Goal: Task Accomplishment & Management: Complete application form

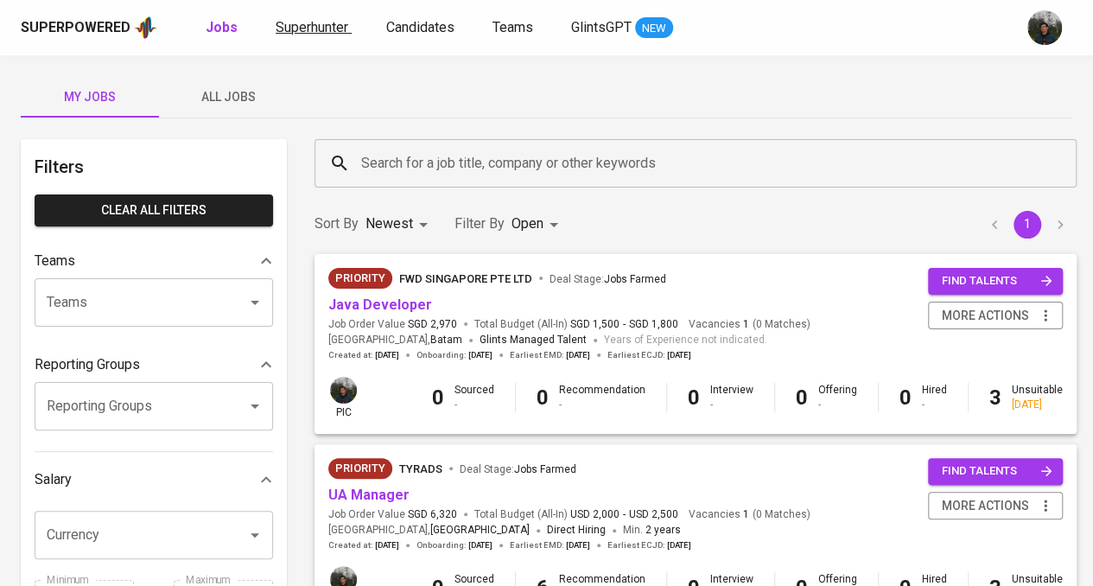
click at [336, 36] on link "Superhunter" at bounding box center [314, 28] width 76 height 22
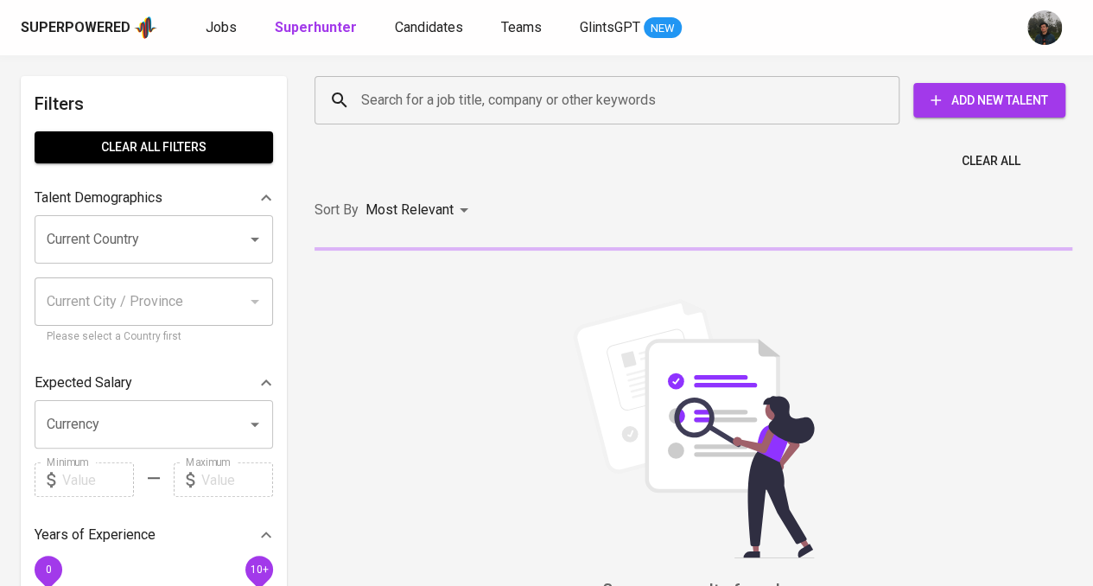
click at [461, 99] on input "Search for a job title, company or other keywords" at bounding box center [611, 100] width 509 height 33
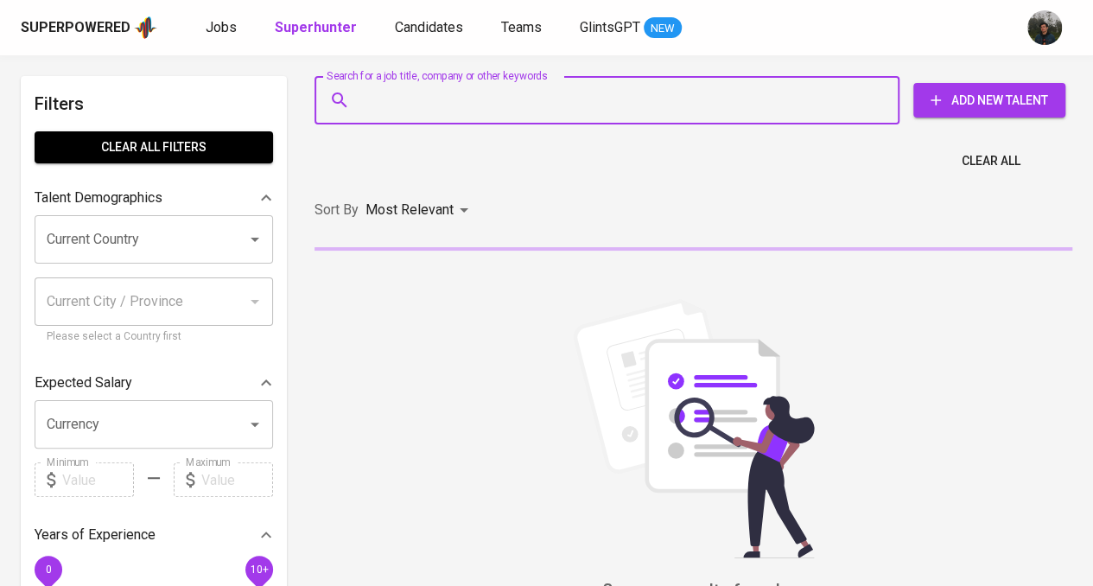
paste input "[EMAIL_ADDRESS][DOMAIN_NAME]"
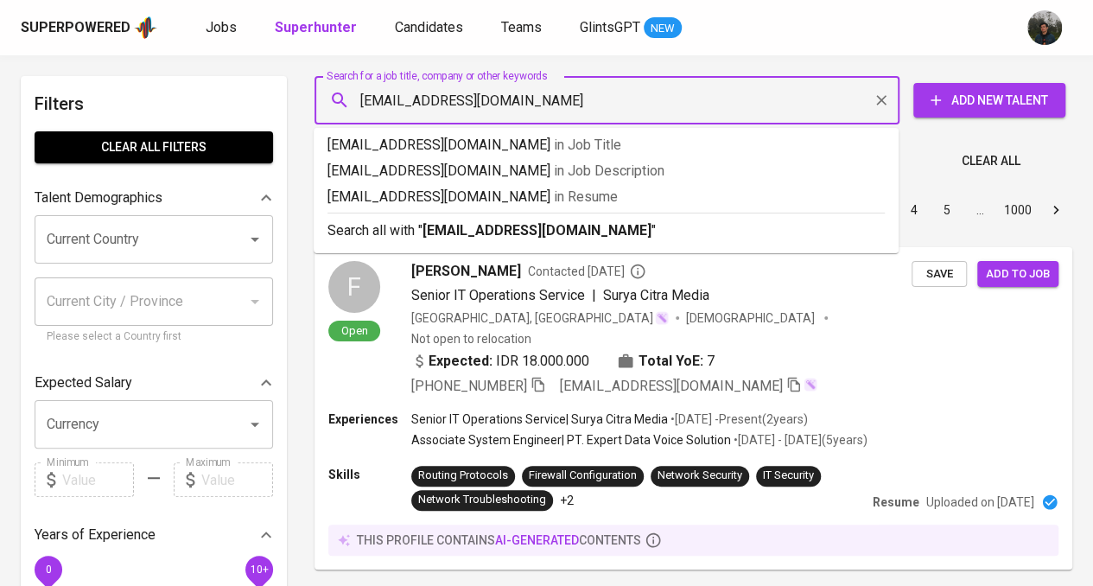
drag, startPoint x: 546, startPoint y: 103, endPoint x: 313, endPoint y: 111, distance: 233.5
click at [313, 111] on div "Search for a job title, company or other keywords [EMAIL_ADDRESS][DOMAIN_NAME] …" at bounding box center [690, 100] width 758 height 55
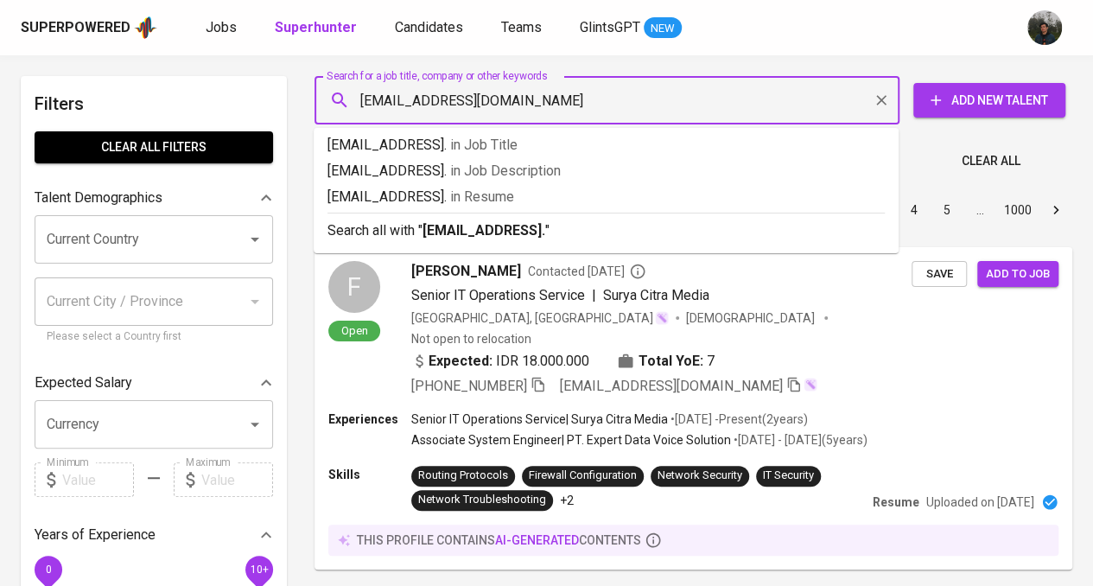
type input "[EMAIL_ADDRESS][DOMAIN_NAME]"
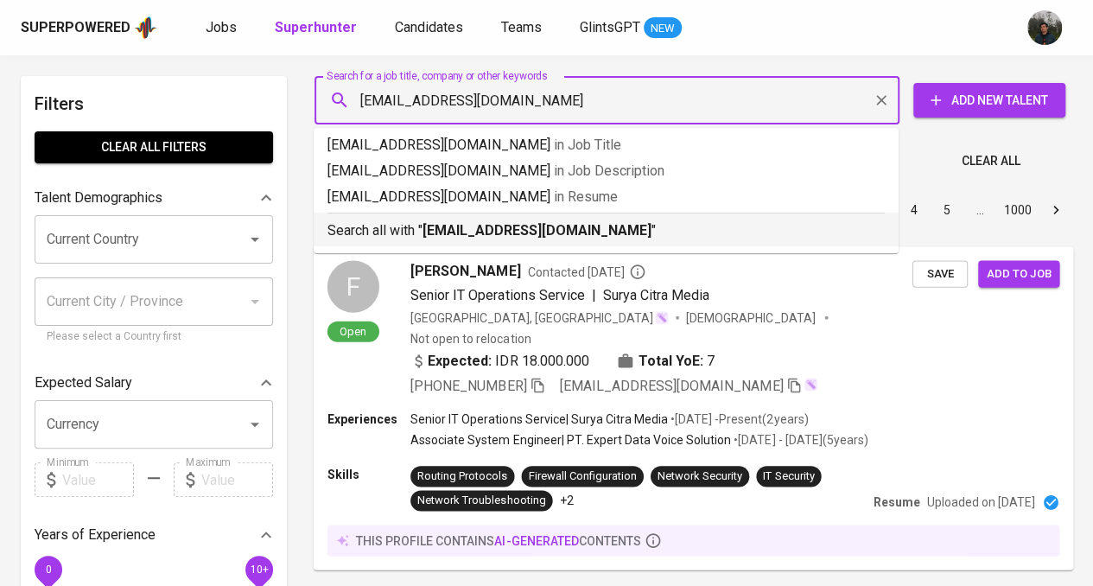
click at [681, 231] on p "Search all with " [EMAIL_ADDRESS][DOMAIN_NAME] "" at bounding box center [607, 230] width 558 height 21
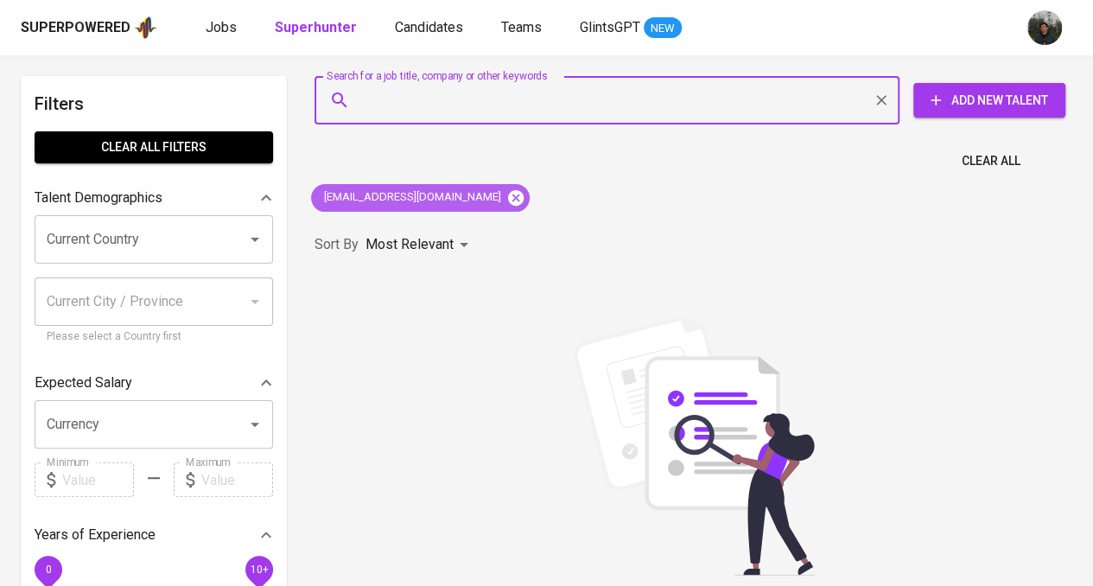
click at [508, 201] on icon at bounding box center [516, 197] width 16 height 16
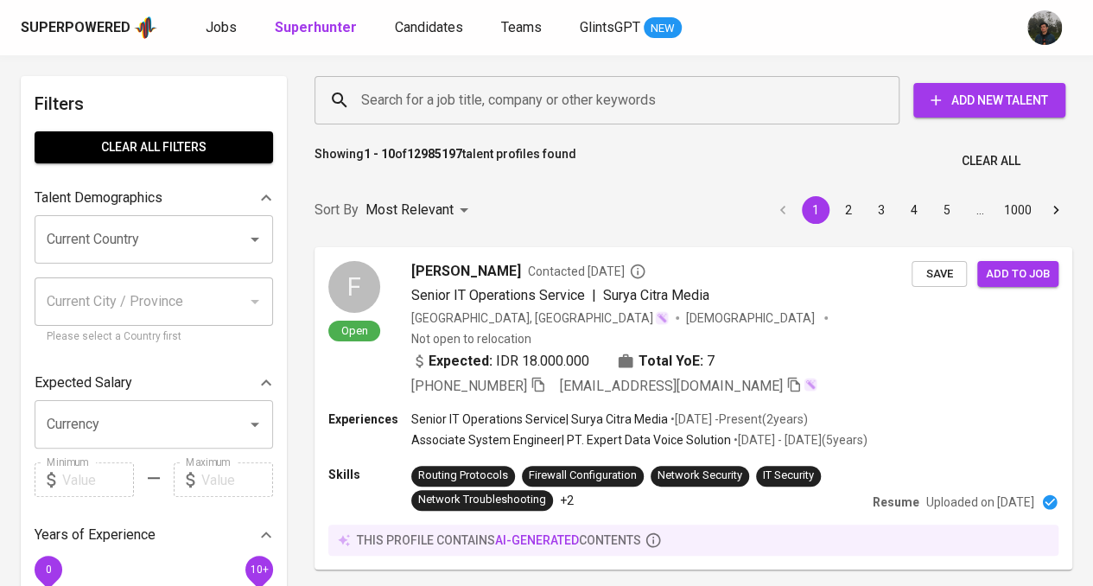
click at [558, 94] on input "Search for a job title, company or other keywords" at bounding box center [611, 100] width 509 height 33
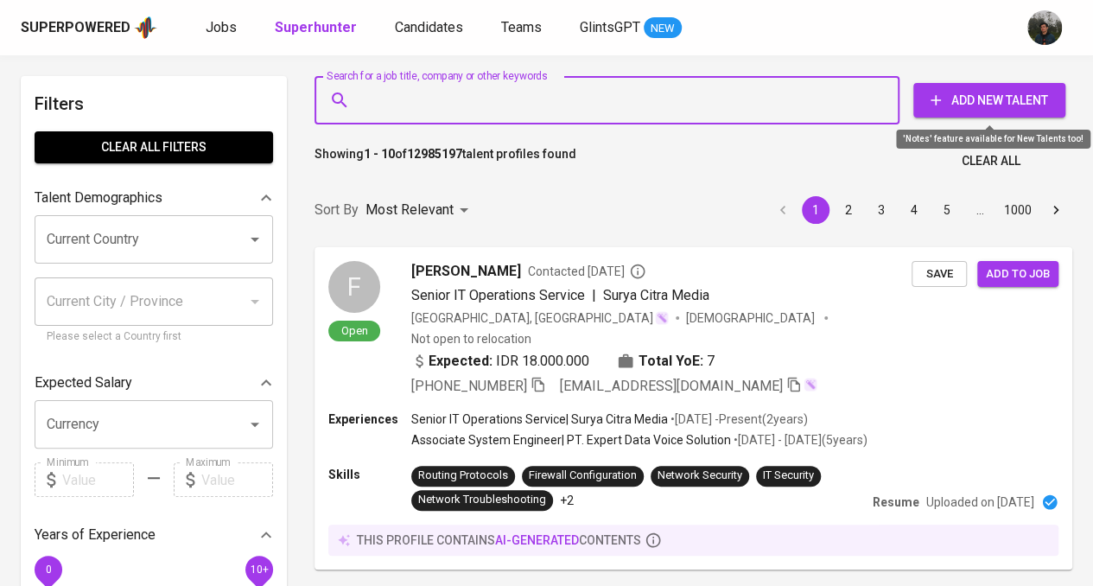
click at [996, 99] on span "Add New Talent" at bounding box center [990, 101] width 124 height 22
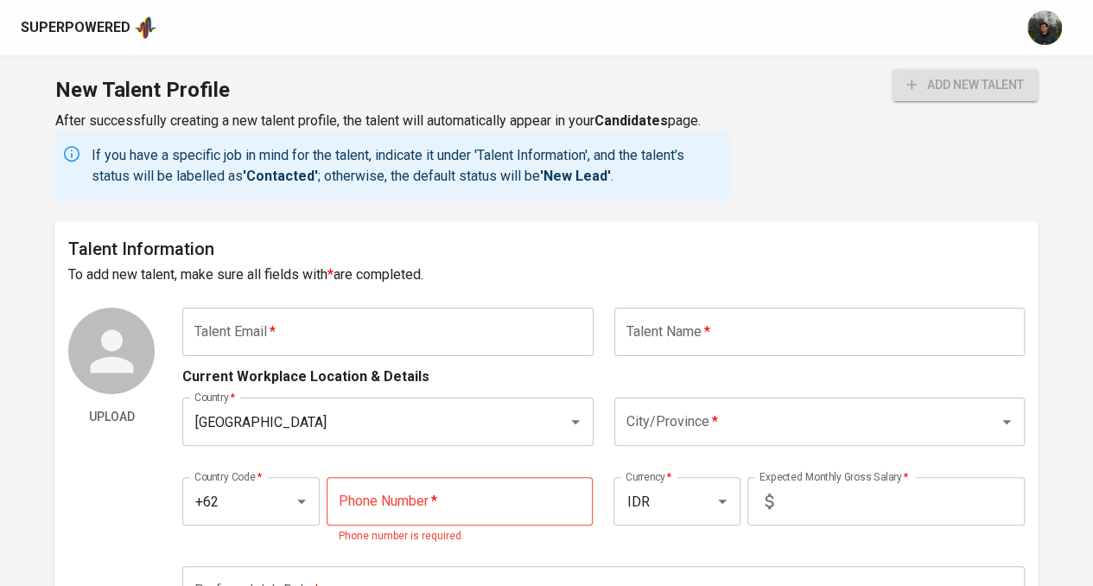
click at [418, 333] on input "text" at bounding box center [387, 332] width 411 height 48
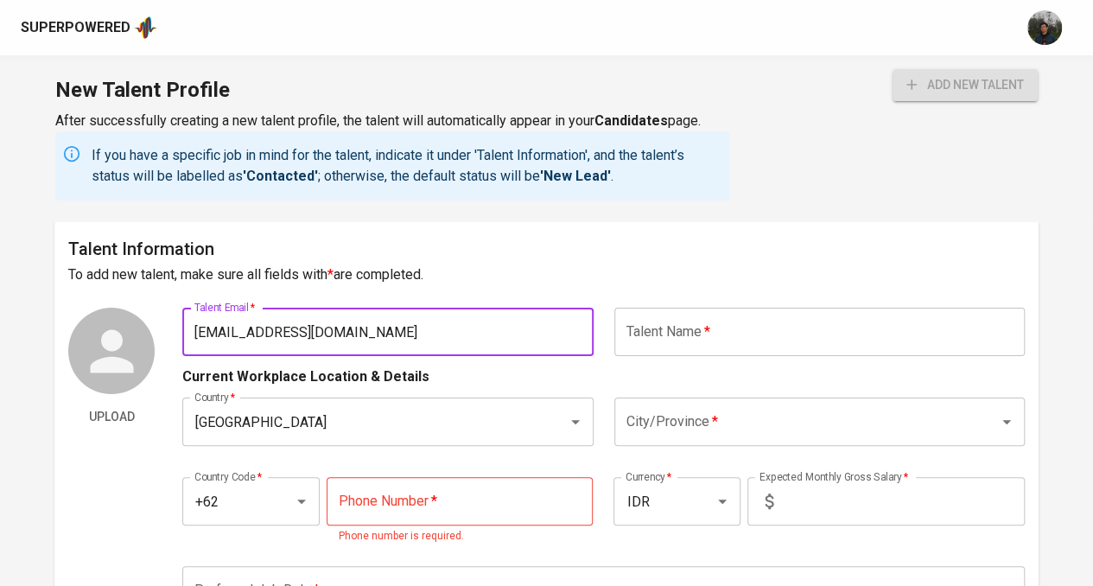
type input "[EMAIL_ADDRESS][DOMAIN_NAME]"
click at [664, 258] on h6 "Talent Information" at bounding box center [546, 249] width 957 height 28
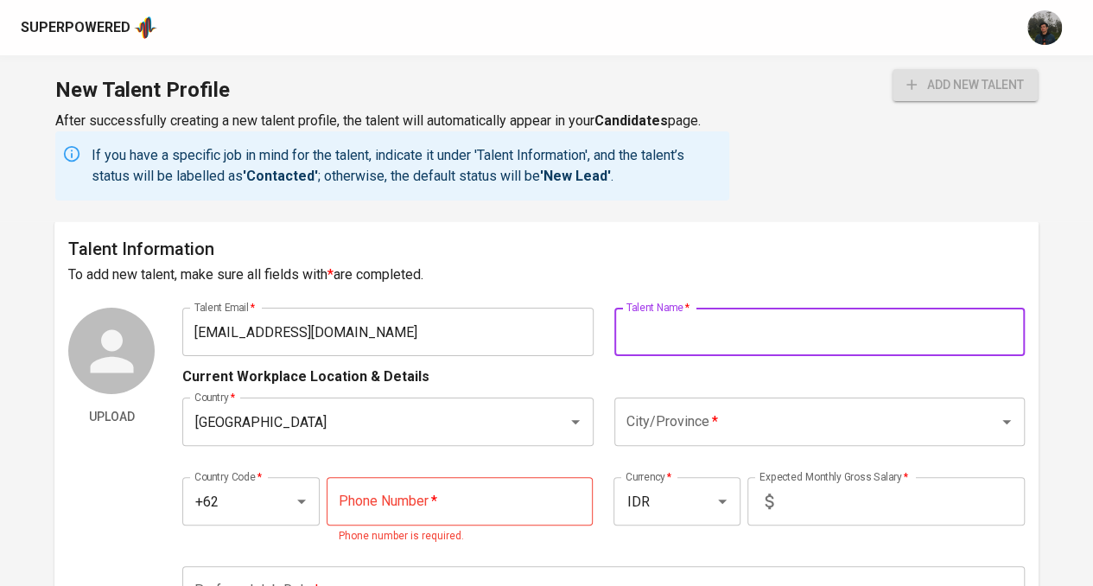
click at [702, 315] on input "text" at bounding box center [820, 332] width 411 height 48
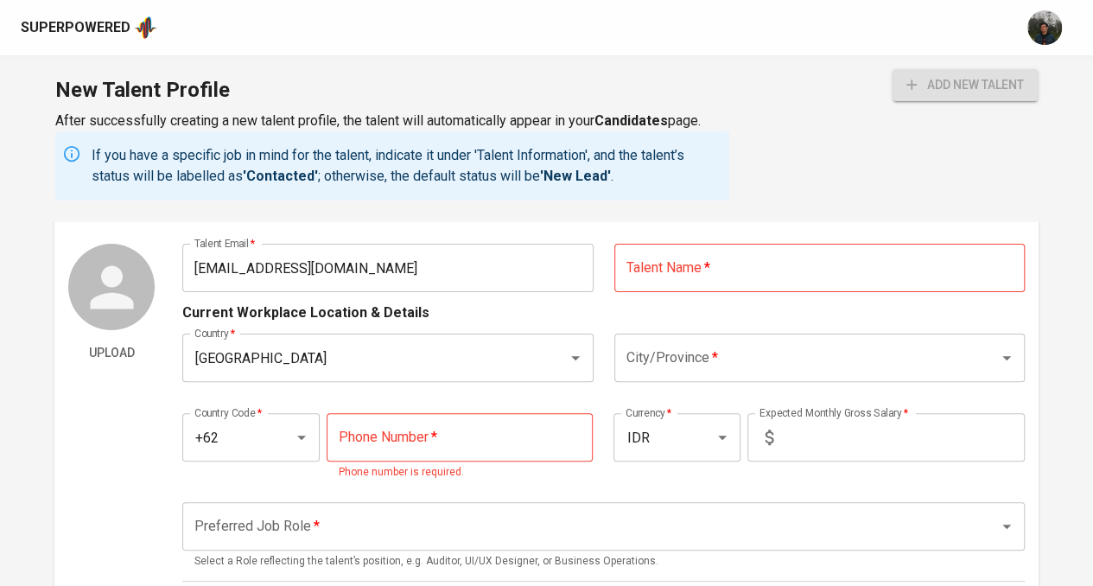
scroll to position [86, 0]
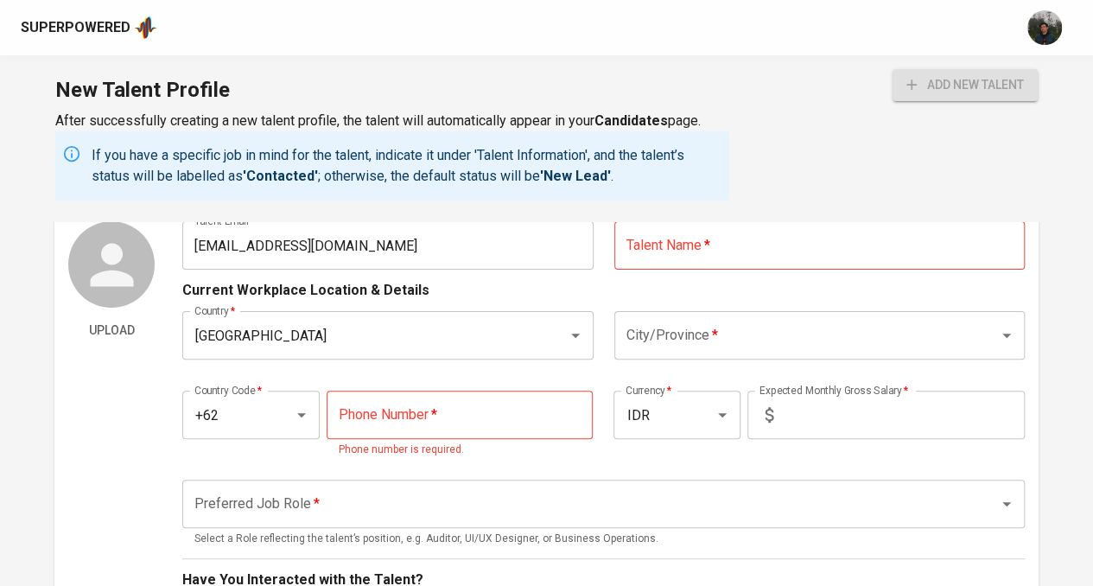
click at [839, 241] on input "text" at bounding box center [820, 245] width 411 height 48
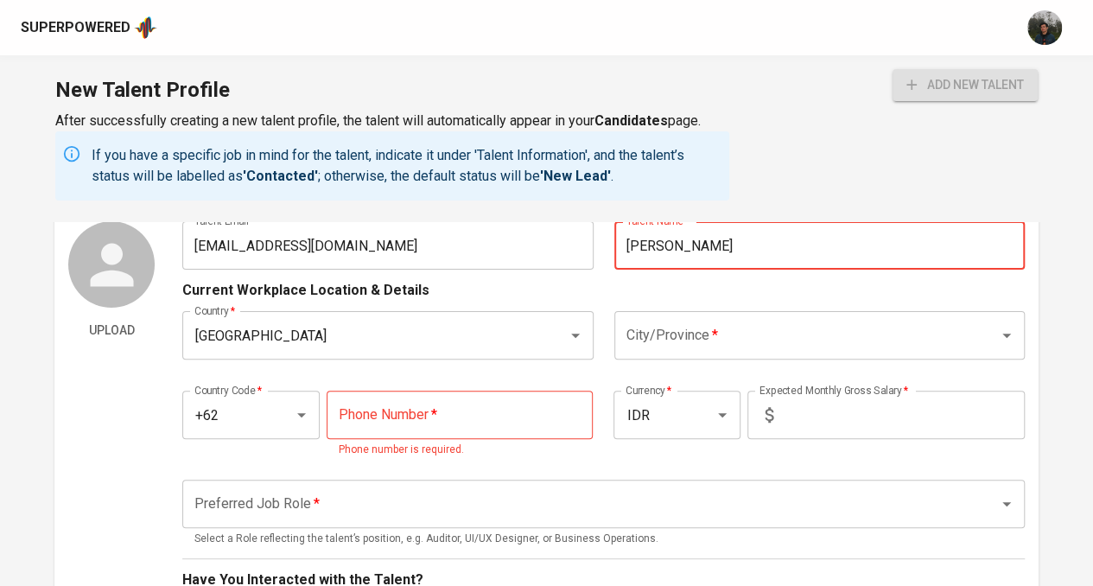
type input "[PERSON_NAME]"
click at [864, 333] on input "City/Province   *" at bounding box center [795, 335] width 347 height 33
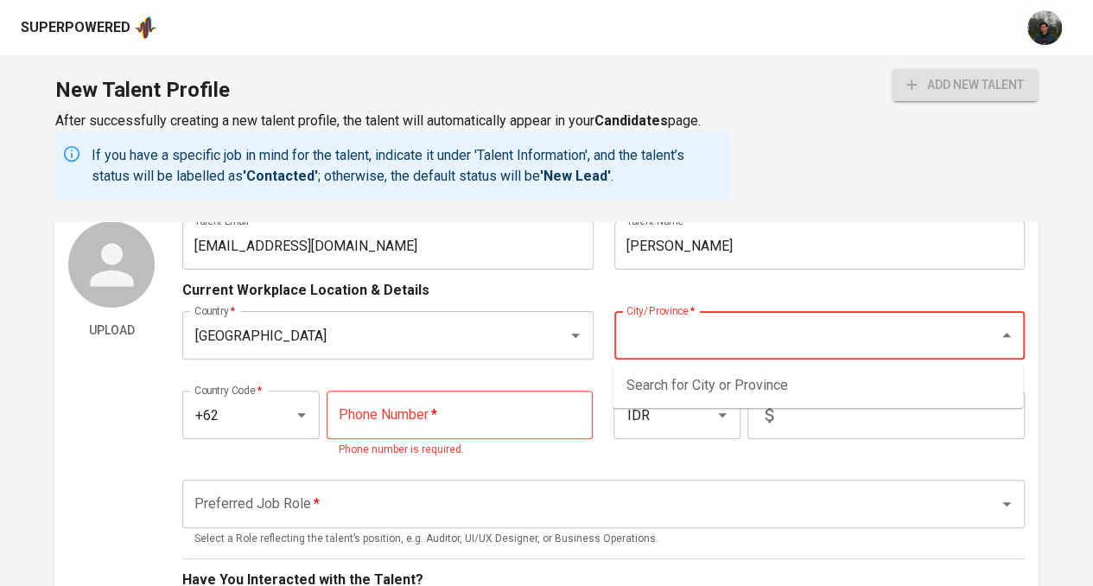
click at [753, 341] on input "City/Province   *" at bounding box center [795, 335] width 347 height 33
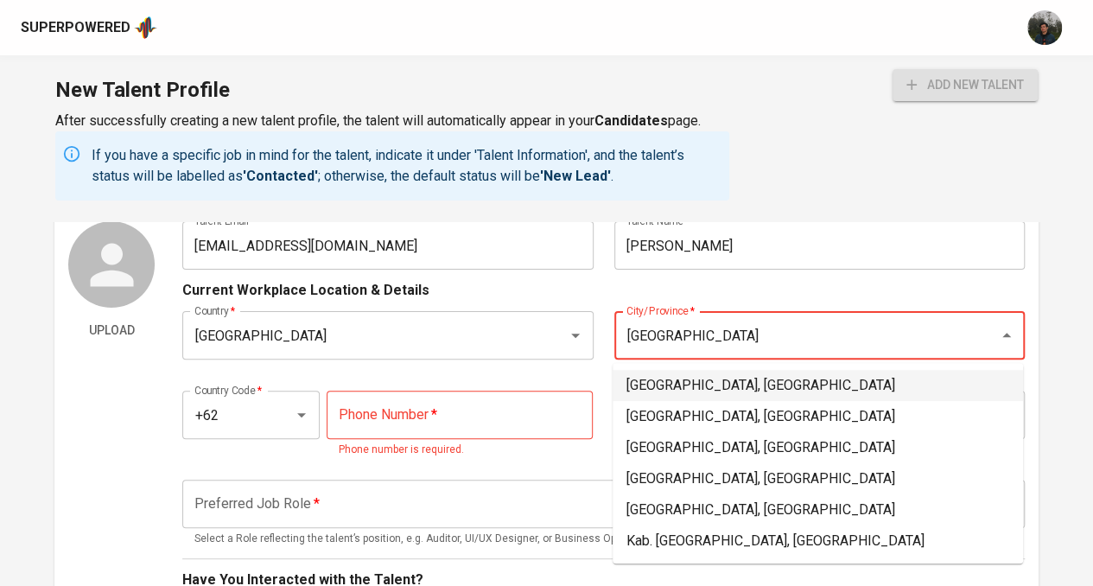
click at [755, 386] on li "[GEOGRAPHIC_DATA], [GEOGRAPHIC_DATA]" at bounding box center [818, 385] width 411 height 31
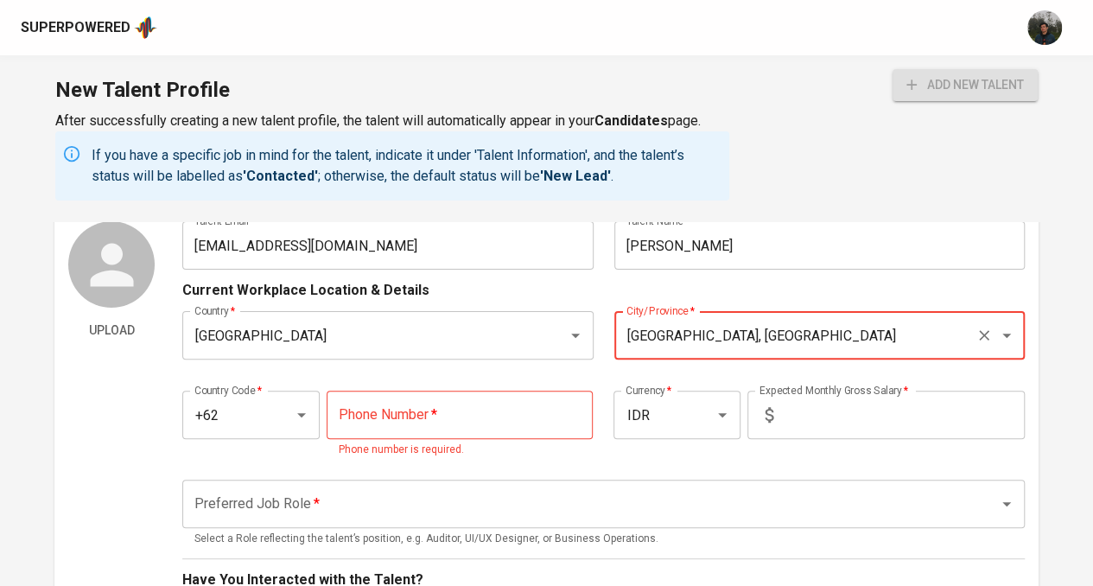
type input "[GEOGRAPHIC_DATA], [GEOGRAPHIC_DATA]"
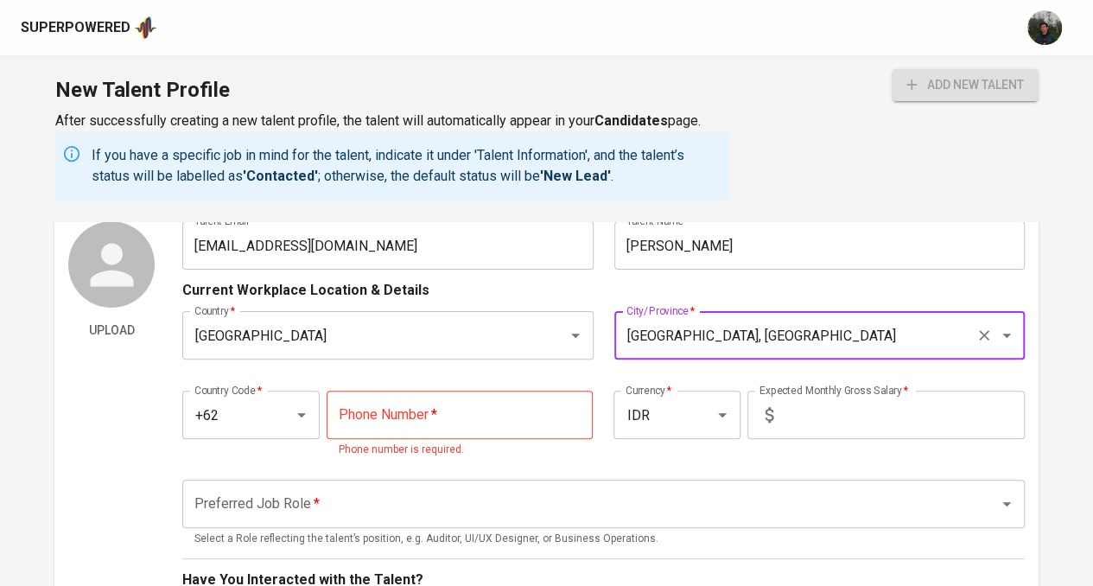
click at [424, 420] on input "tel" at bounding box center [460, 415] width 267 height 48
paste input "[PHONE_NUMBER]"
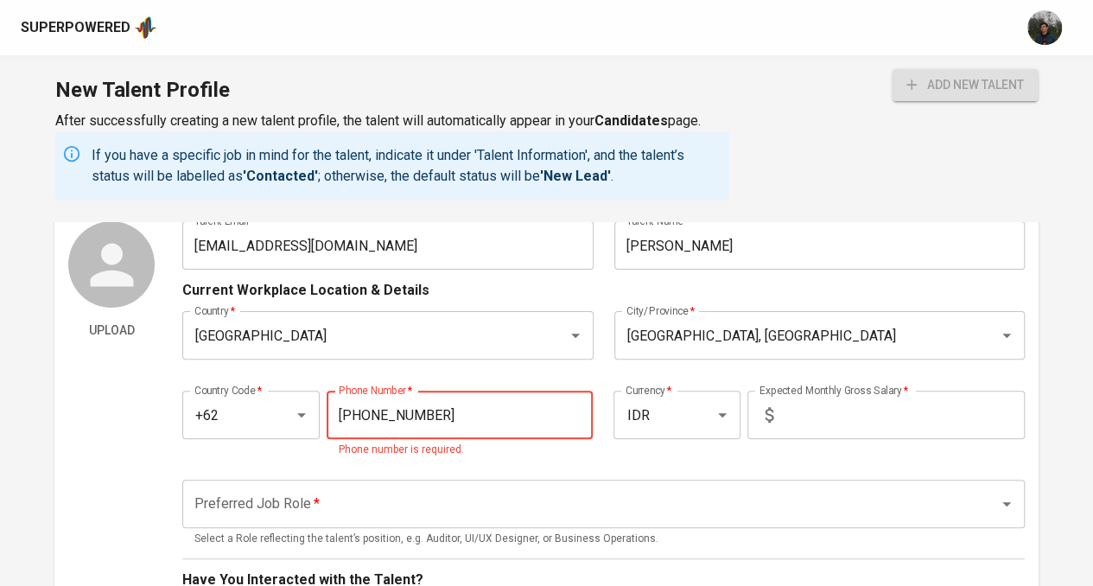
type input "[PHONE_NUMBER]"
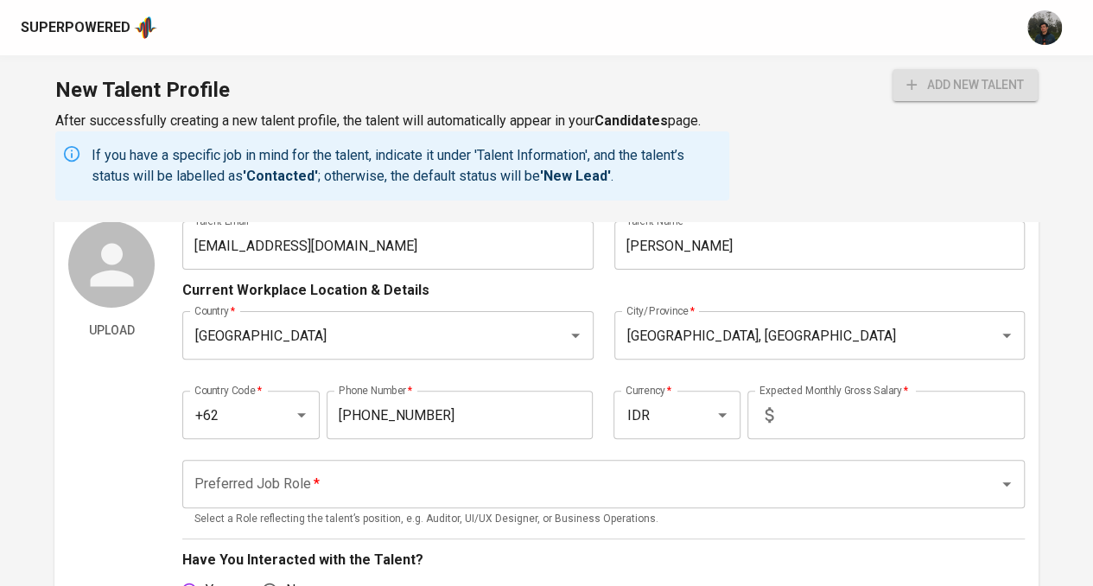
click at [864, 415] on input "text" at bounding box center [903, 415] width 245 height 48
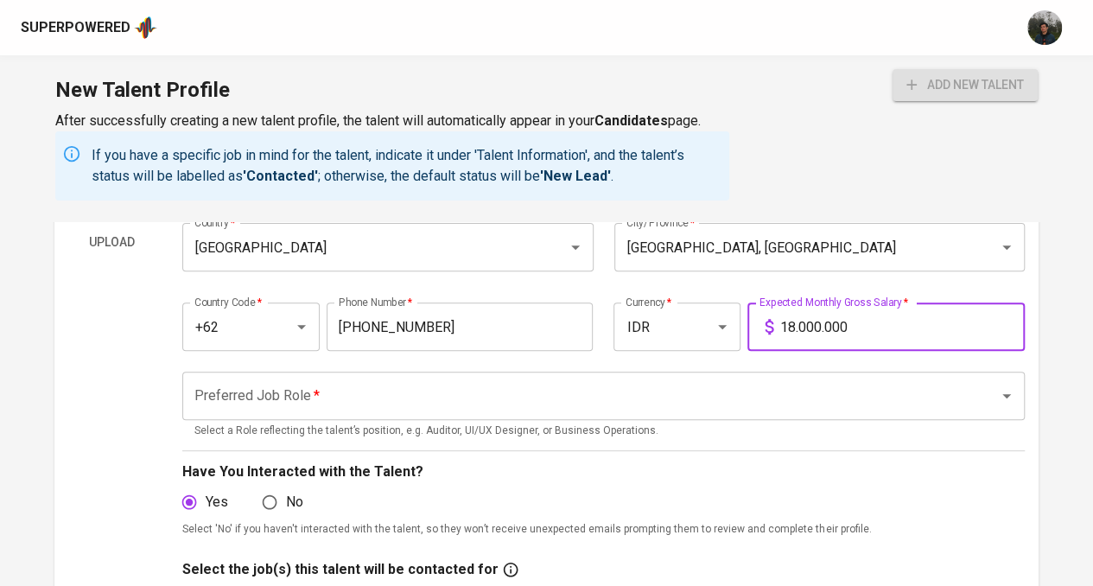
scroll to position [259, 0]
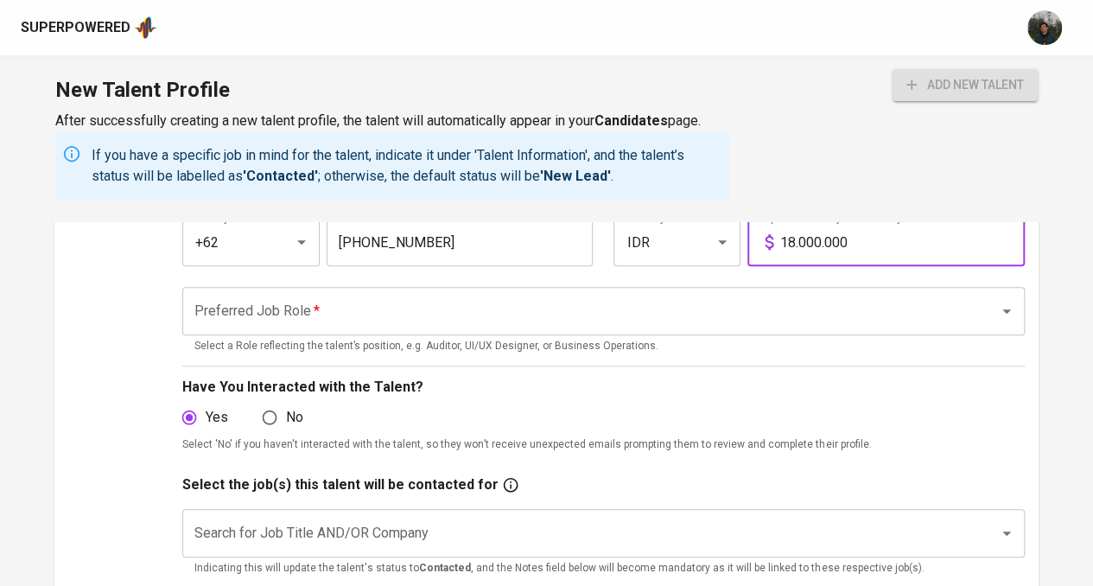
type input "18.000.000"
click at [333, 312] on input "Preferred Job Role   *" at bounding box center [579, 311] width 779 height 33
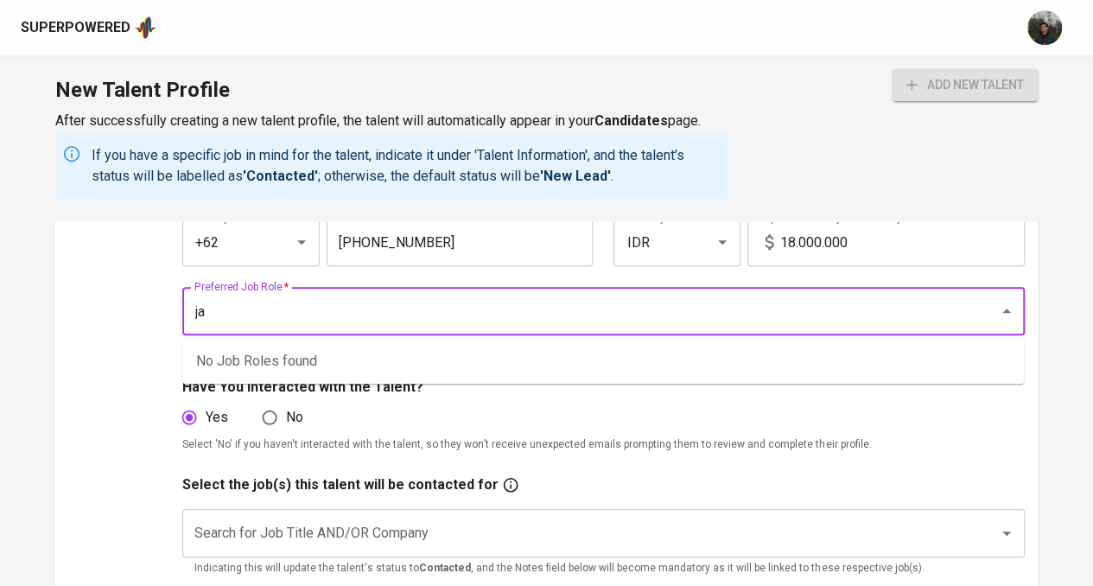
type input "j"
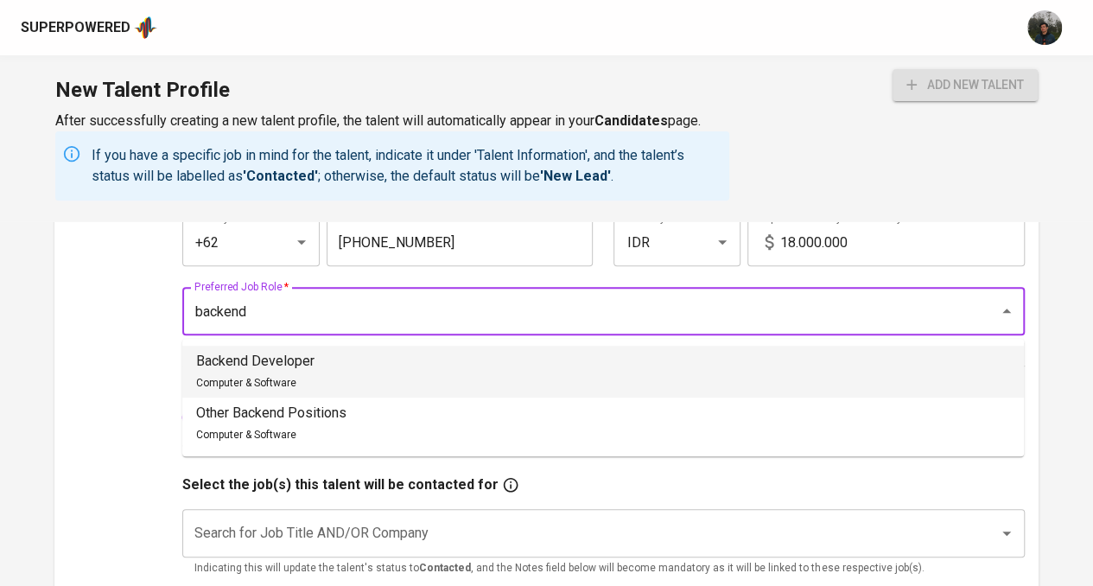
click at [327, 367] on li "Backend Developer Computer & Software" at bounding box center [603, 372] width 842 height 52
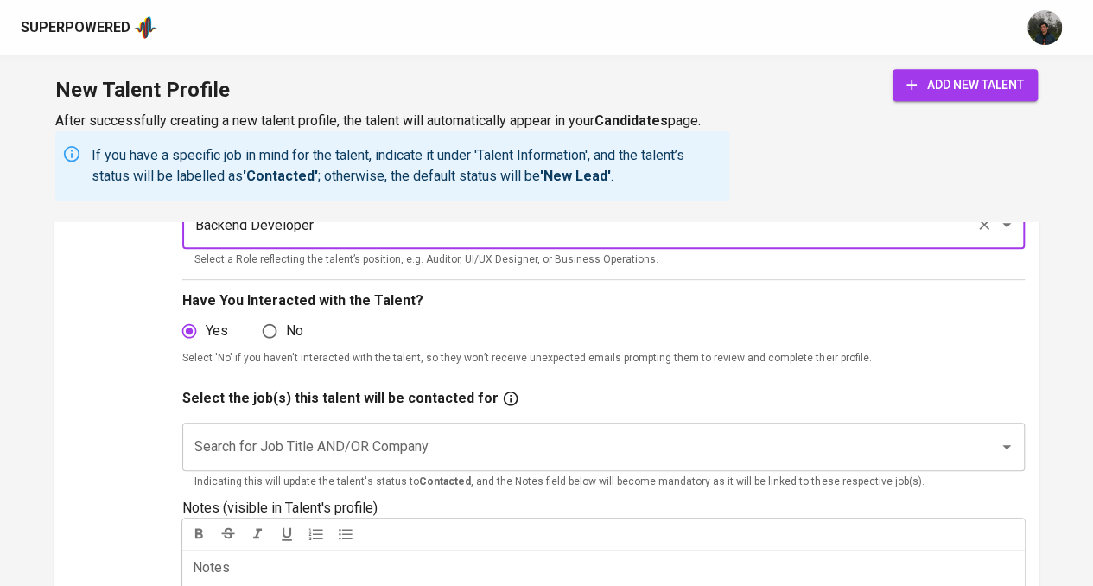
scroll to position [432, 0]
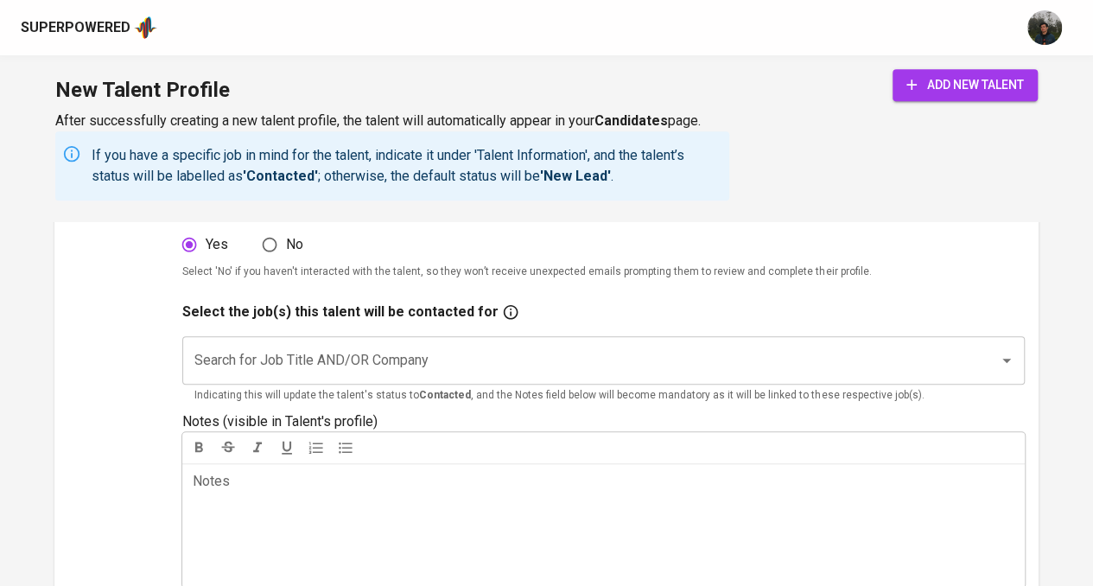
type input "Backend Developer"
click at [379, 354] on input "Search for Job Title AND/OR Company" at bounding box center [579, 360] width 779 height 33
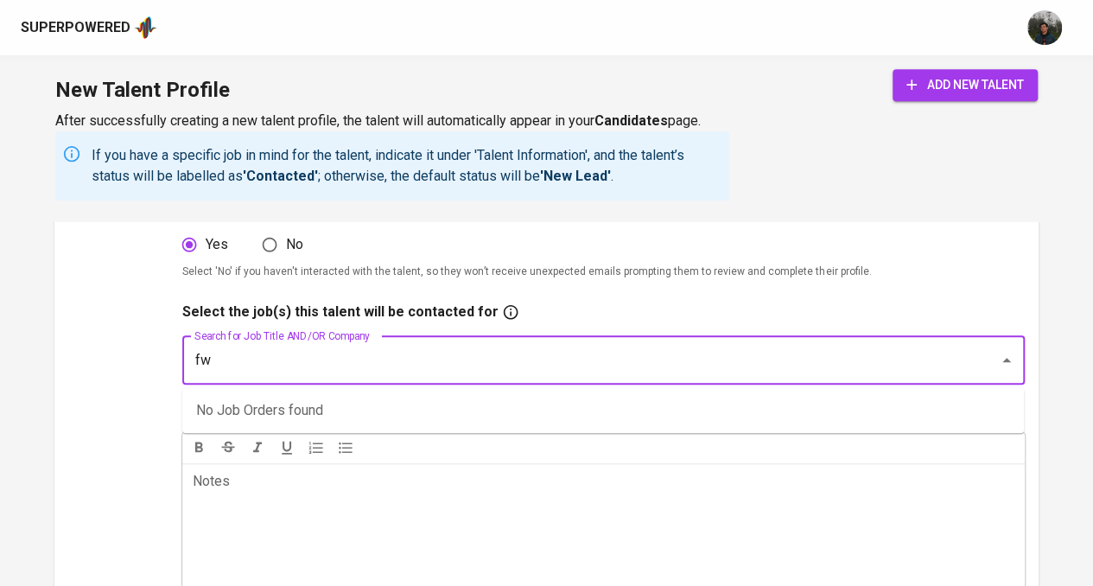
type input "fwd"
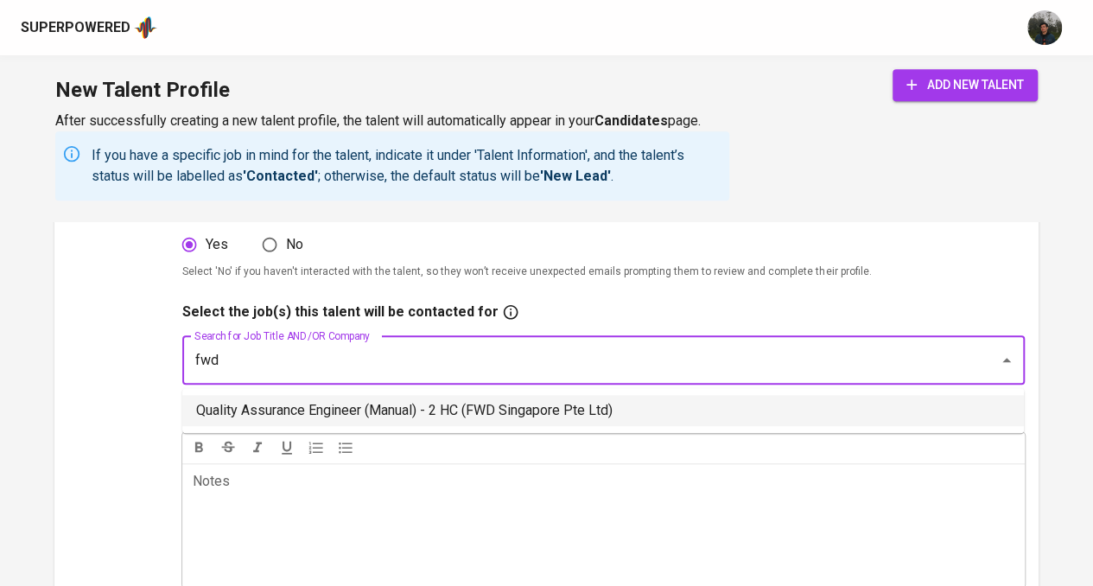
drag, startPoint x: 413, startPoint y: 369, endPoint x: 0, endPoint y: 366, distance: 413.2
click at [0, 366] on main "Talent Information To add new talent, make sure all fields with * are completed…" at bounding box center [546, 584] width 1093 height 1591
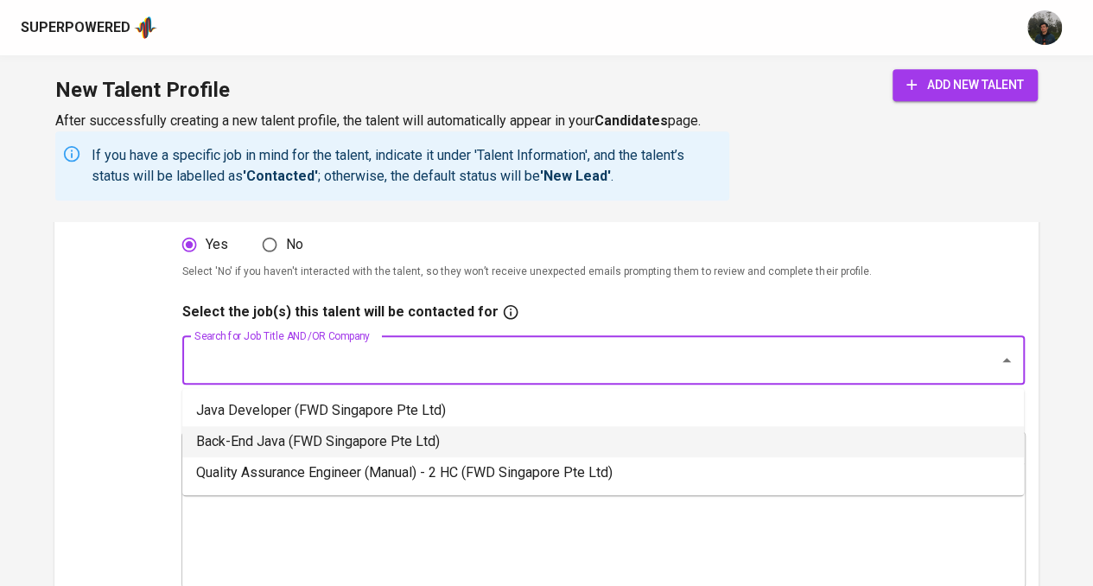
click at [472, 438] on li "Back-End Java (FWD Singapore Pte Ltd)" at bounding box center [603, 441] width 842 height 31
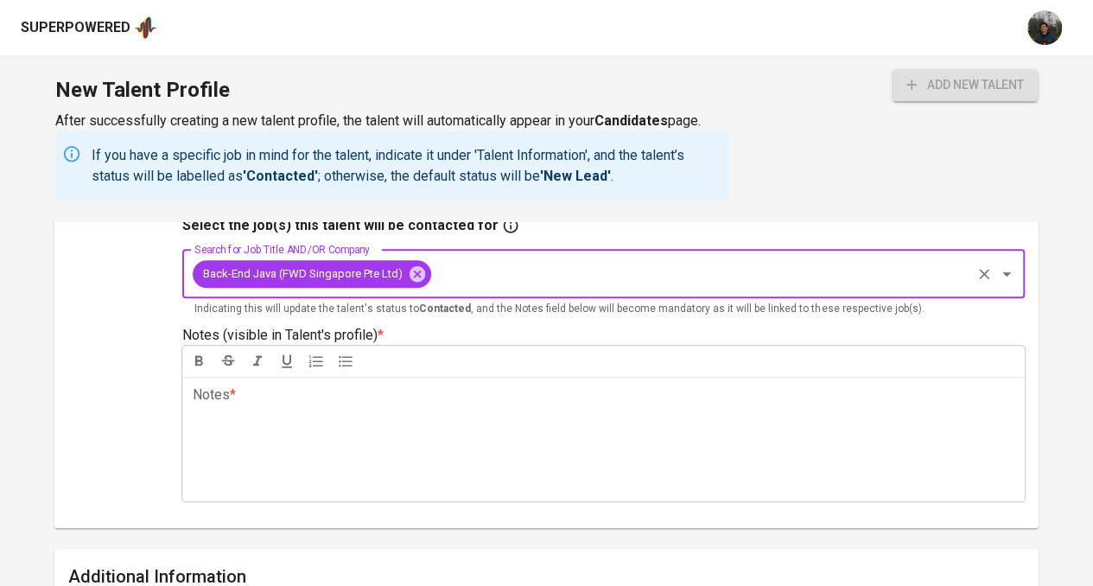
scroll to position [605, 0]
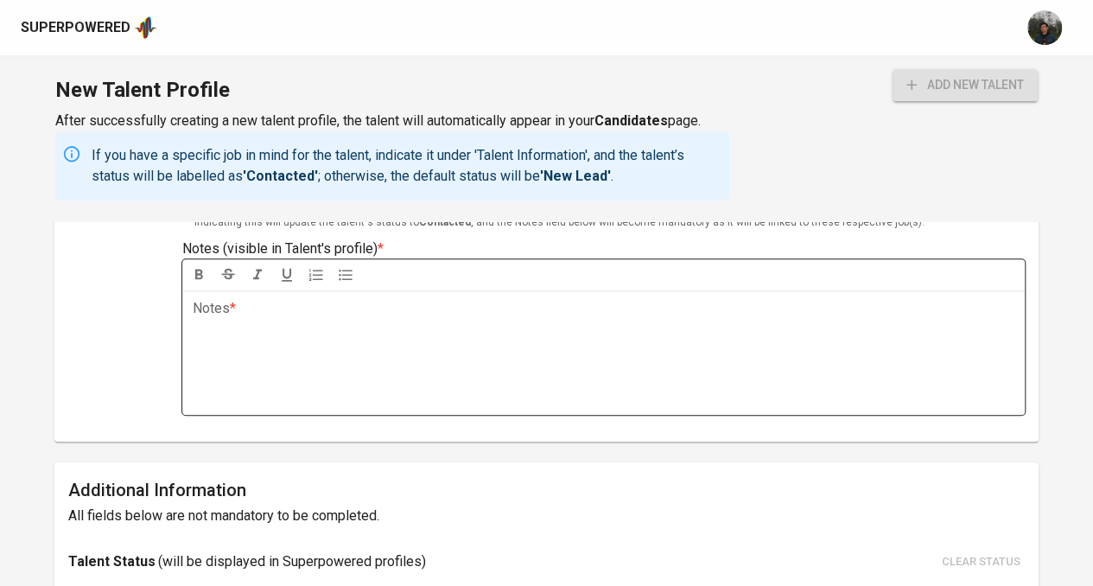
click at [392, 350] on div "Notes * ﻿" at bounding box center [603, 352] width 843 height 124
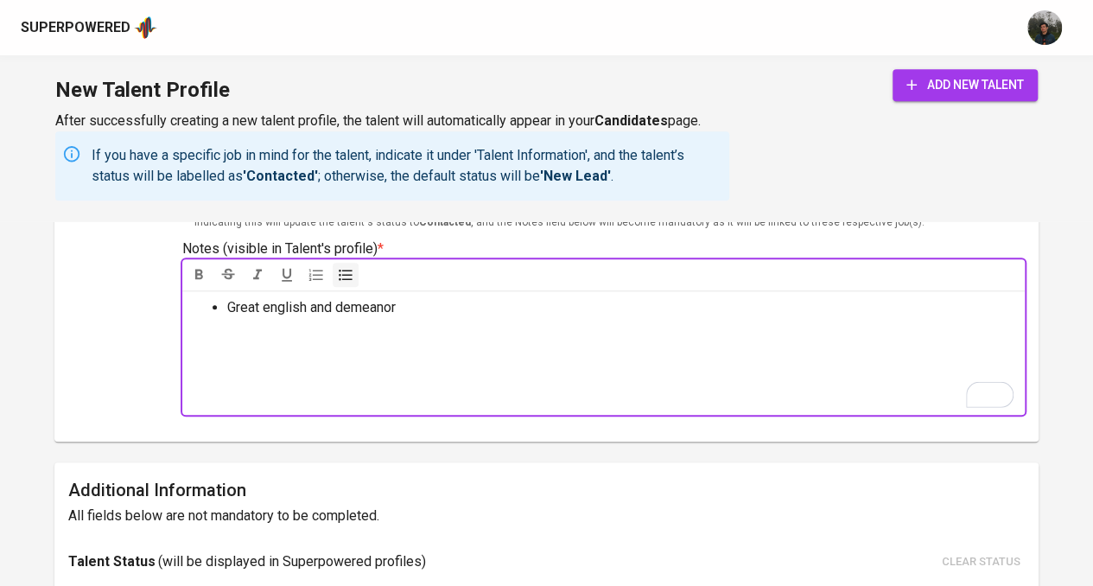
click at [163, 356] on div "Upload Talent Email   * [EMAIL_ADDRESS][DOMAIN_NAME] Talent Email * Talent Name…" at bounding box center [546, 65] width 957 height 725
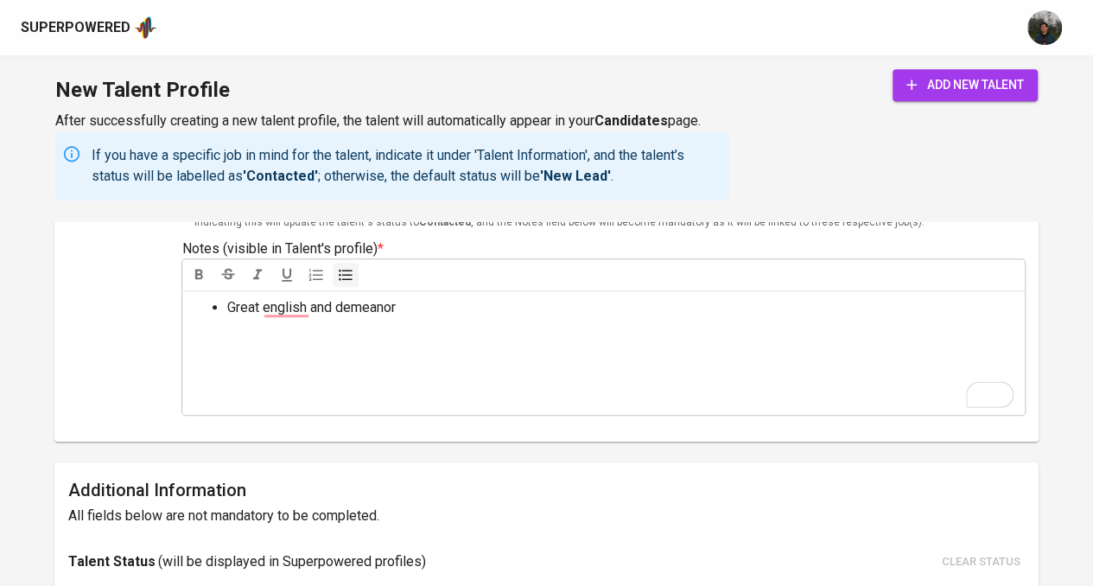
scroll to position [778, 0]
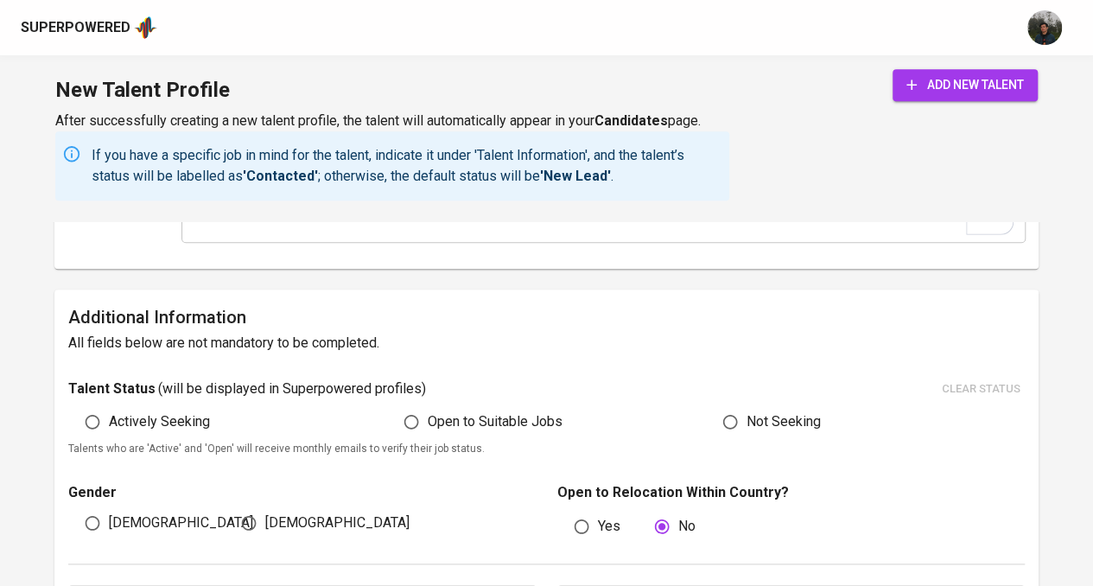
drag, startPoint x: 152, startPoint y: 424, endPoint x: 160, endPoint y: 440, distance: 17.4
click at [152, 424] on span "Actively Seeking" at bounding box center [159, 421] width 101 height 21
click at [109, 424] on input "Actively Seeking" at bounding box center [92, 421] width 33 height 33
radio input "true"
drag, startPoint x: 129, startPoint y: 528, endPoint x: 147, endPoint y: 526, distance: 18.3
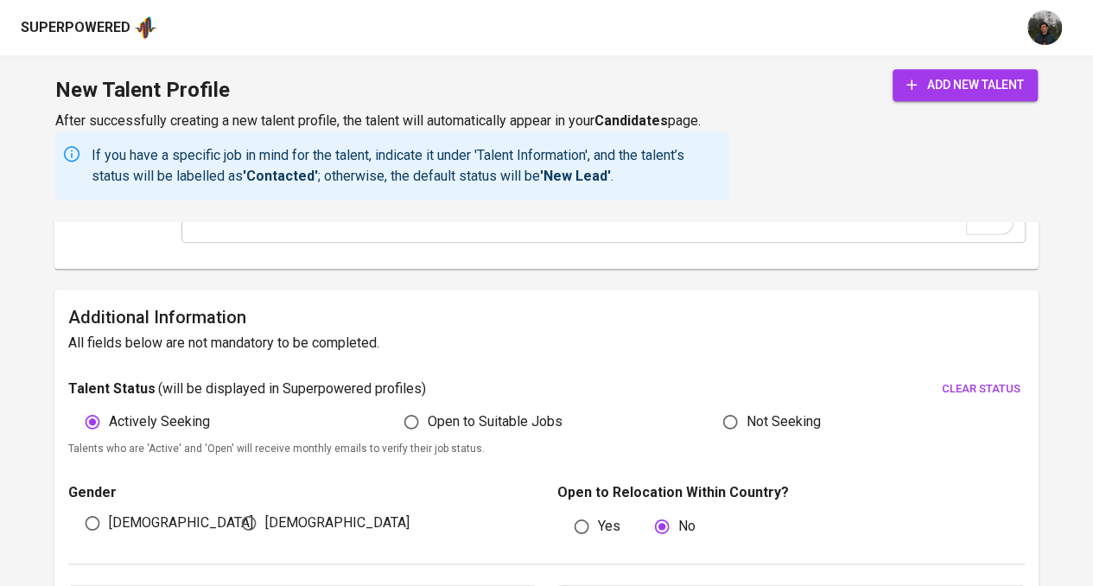
click at [129, 528] on span "[DEMOGRAPHIC_DATA]" at bounding box center [181, 523] width 144 height 21
click at [109, 528] on input "[DEMOGRAPHIC_DATA]" at bounding box center [92, 523] width 33 height 33
radio input "true"
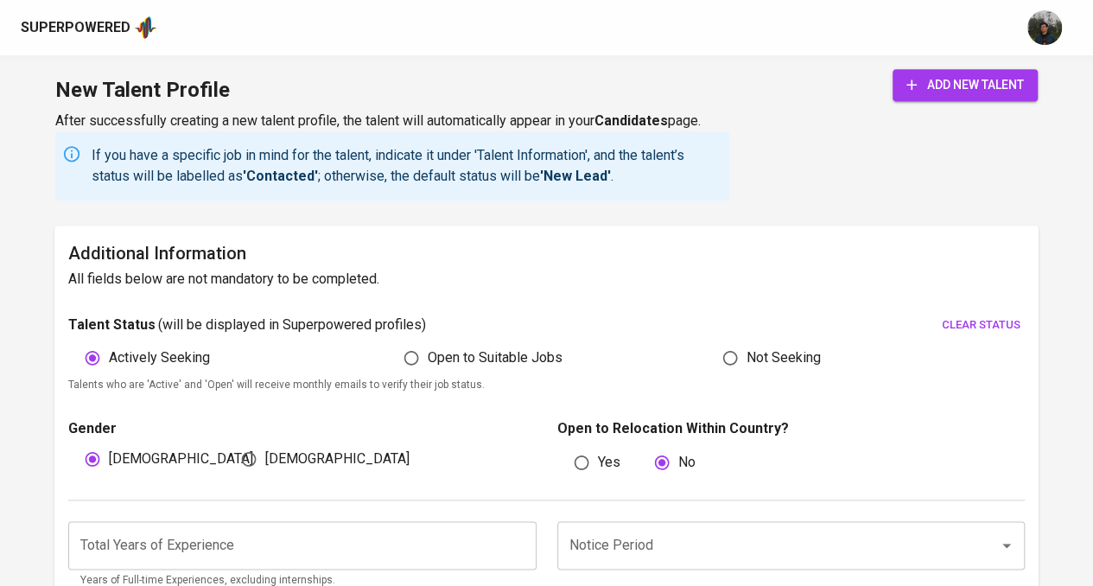
scroll to position [1037, 0]
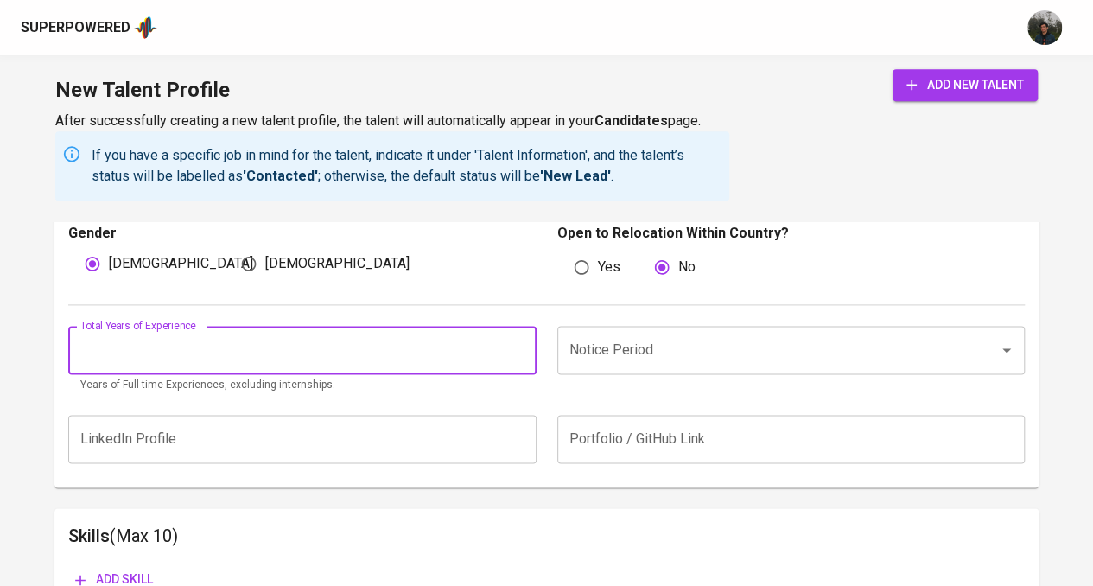
click at [436, 371] on input "number" at bounding box center [302, 350] width 468 height 48
type input "3"
click at [821, 375] on div "Notice Period Notice Period" at bounding box center [786, 360] width 478 height 68
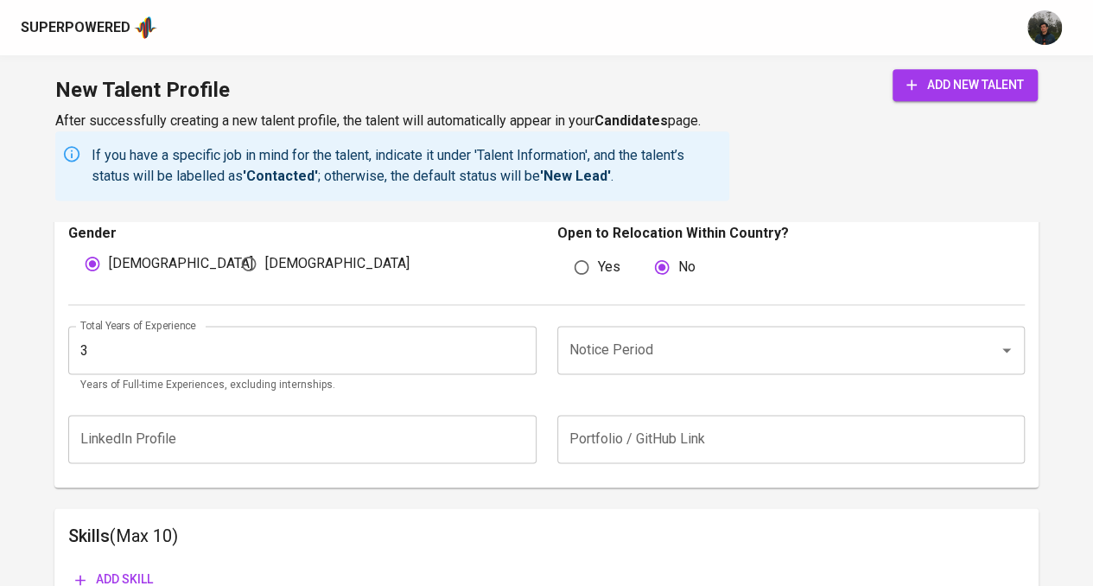
click at [819, 358] on input "Notice Period" at bounding box center [767, 350] width 404 height 33
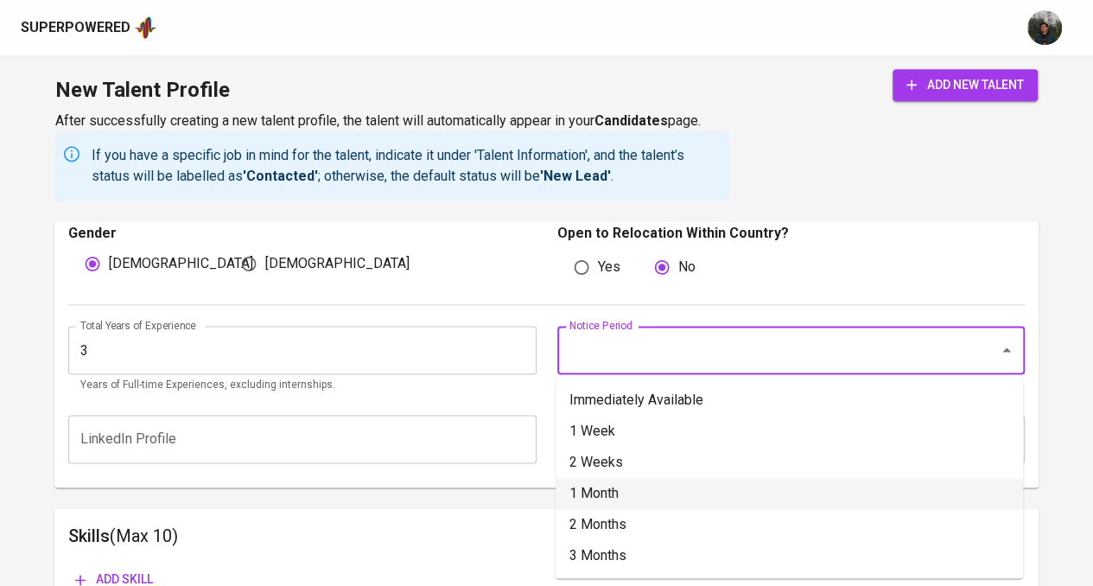
click at [669, 480] on li "1 Month" at bounding box center [790, 493] width 468 height 31
type input "1 Month"
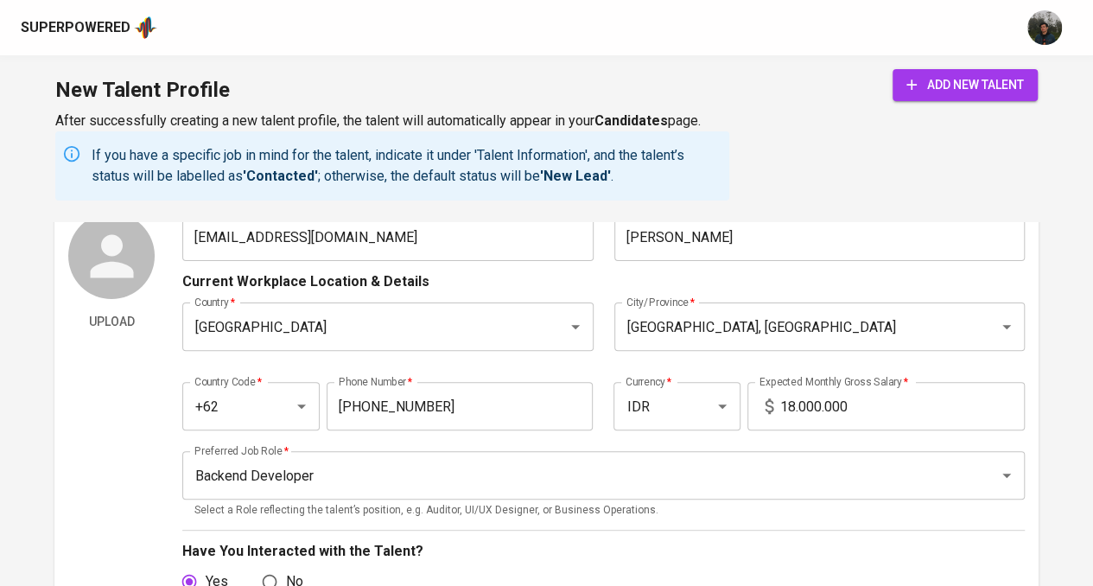
scroll to position [0, 0]
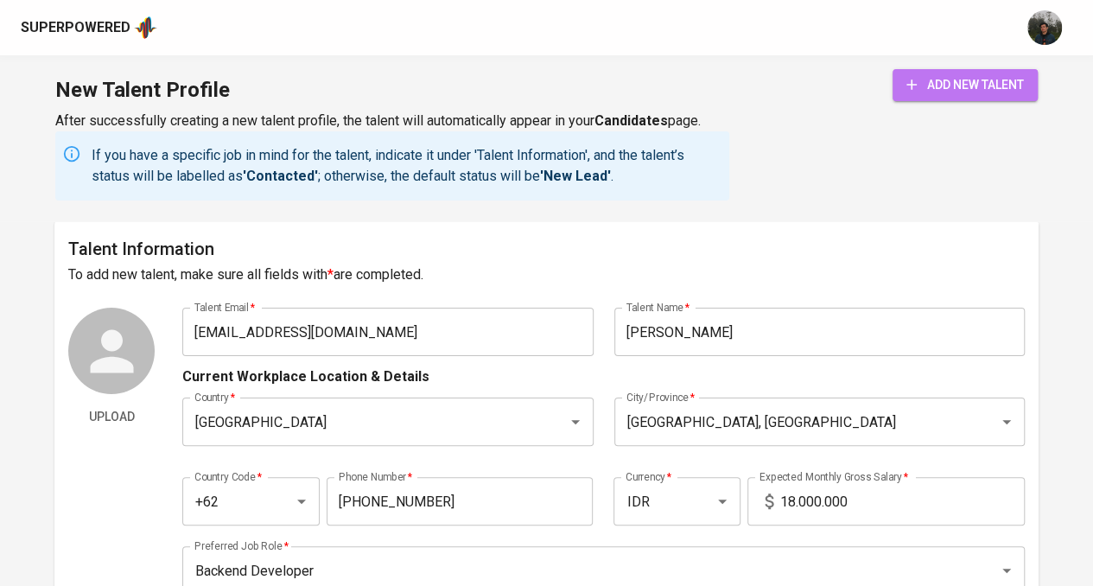
click at [970, 73] on button "add new talent" at bounding box center [965, 85] width 145 height 32
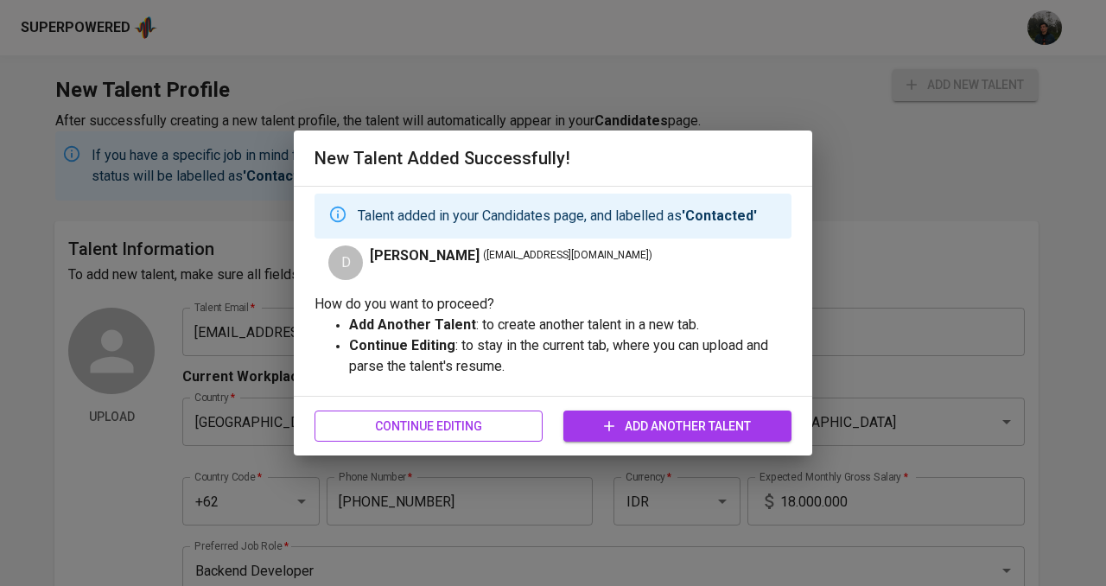
click at [495, 419] on span "Continue Editing" at bounding box center [428, 427] width 201 height 22
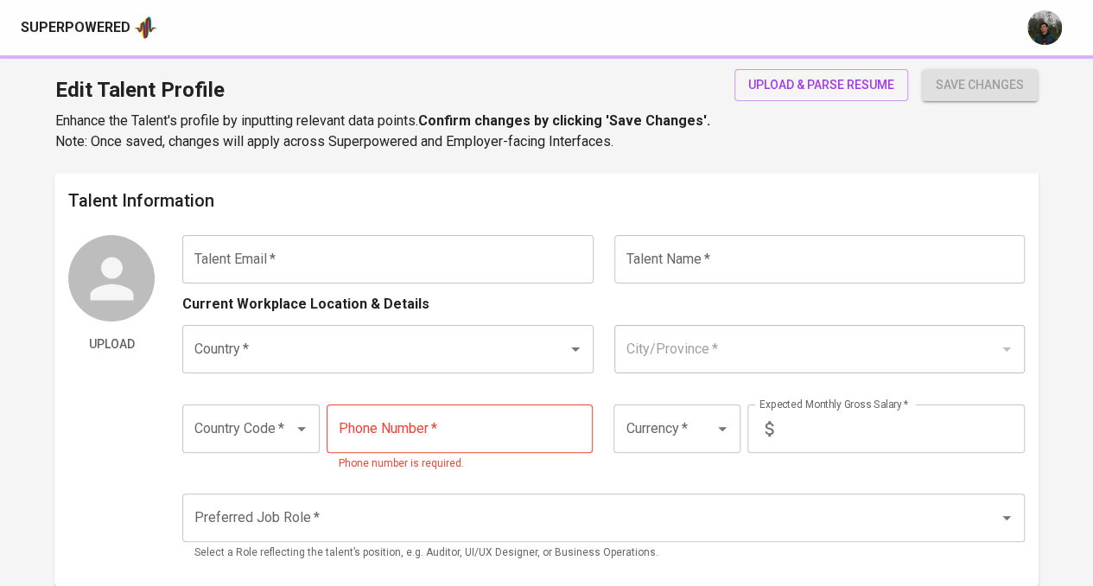
type input "[EMAIL_ADDRESS][DOMAIN_NAME]"
type input "[PERSON_NAME]"
type input "[GEOGRAPHIC_DATA]"
type input "[GEOGRAPHIC_DATA], [GEOGRAPHIC_DATA]"
type input "+62"
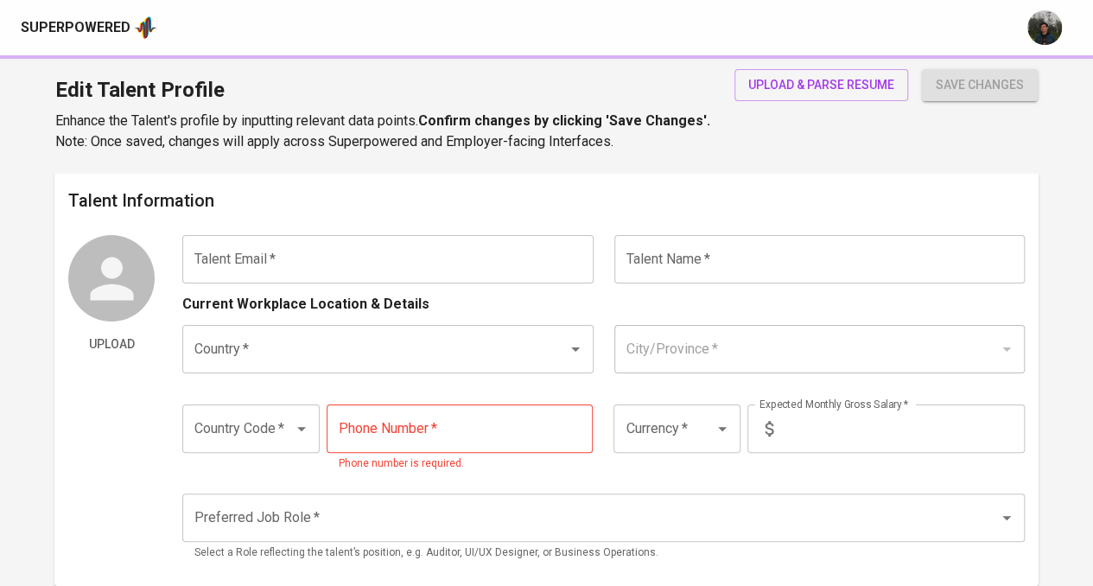
type input "[PHONE_NUMBER]"
type input "IDR"
type input "Backend Developer"
radio input "true"
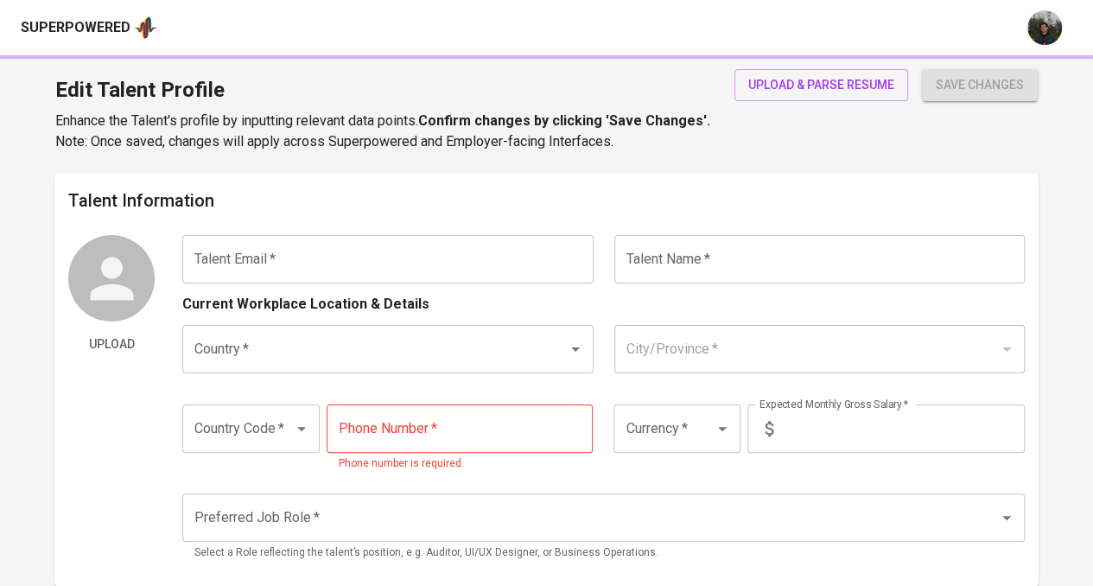
type input "3"
type input "1 Month"
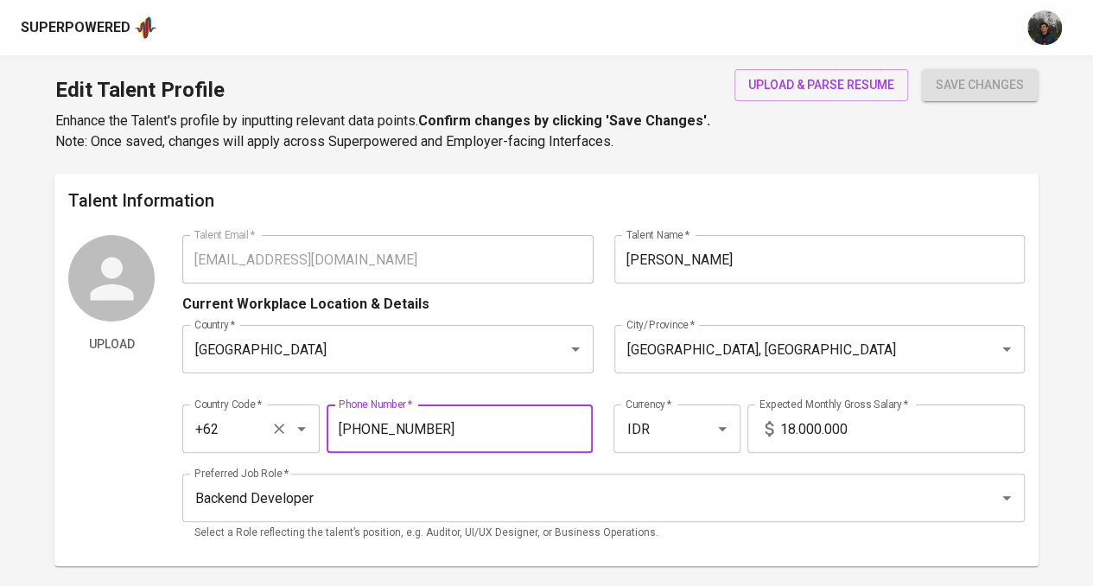
drag, startPoint x: 456, startPoint y: 427, endPoint x: 211, endPoint y: 442, distance: 245.9
click at [211, 442] on div "Country Code   * +62 Country Code * Phone Number   * [PHONE_NUMBER] Phone Numbe…" at bounding box center [603, 424] width 843 height 80
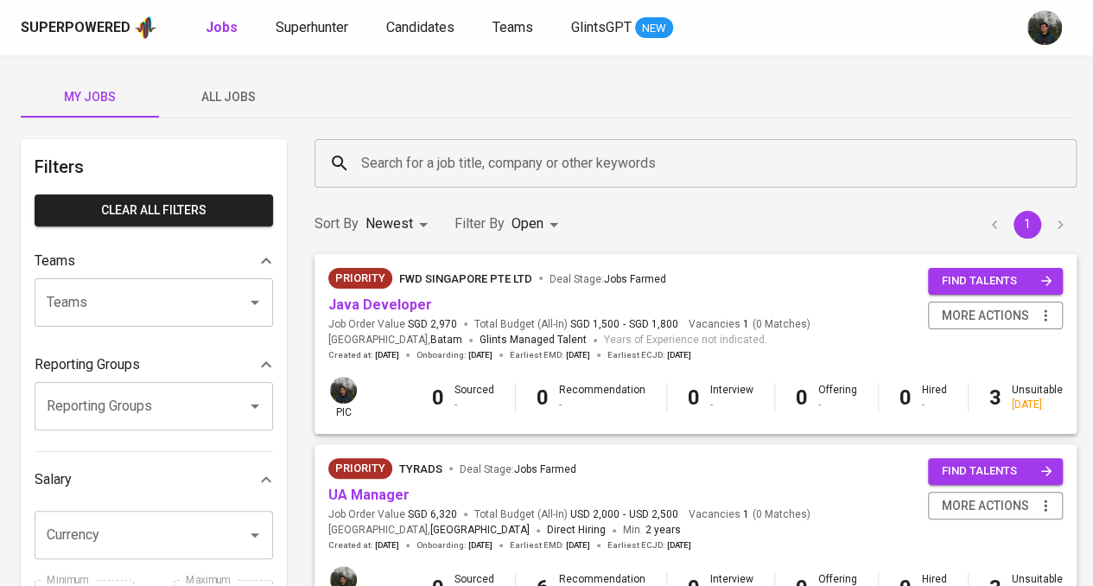
click at [744, 99] on div "My Jobs All Jobs" at bounding box center [547, 96] width 1052 height 41
